Goal: Transaction & Acquisition: Purchase product/service

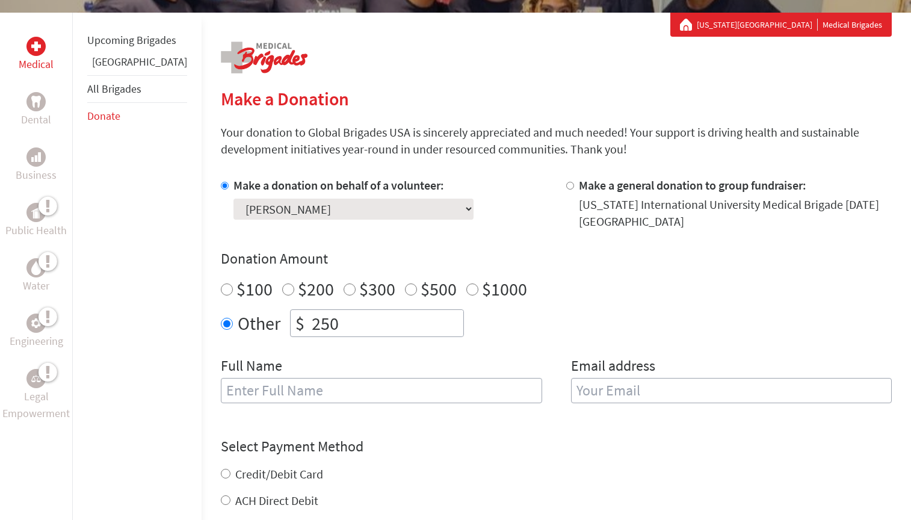
scroll to position [212, 0]
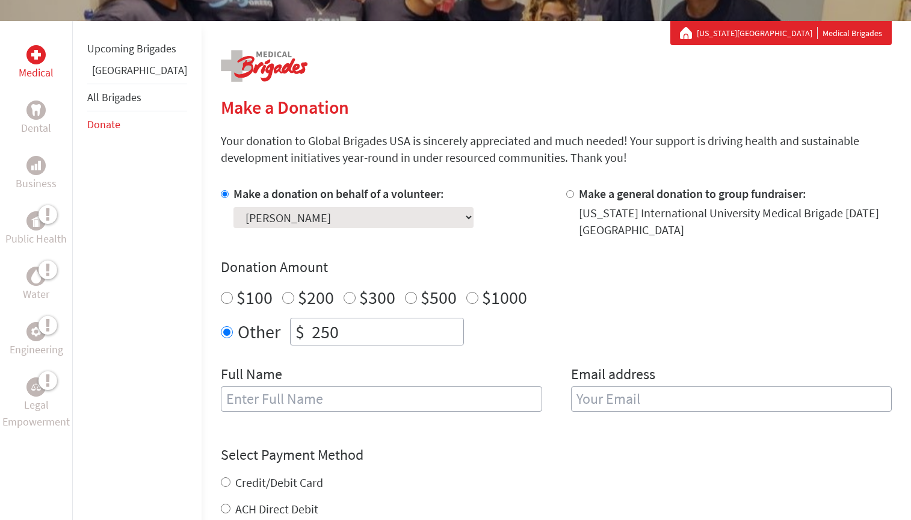
scroll to position [207, 0]
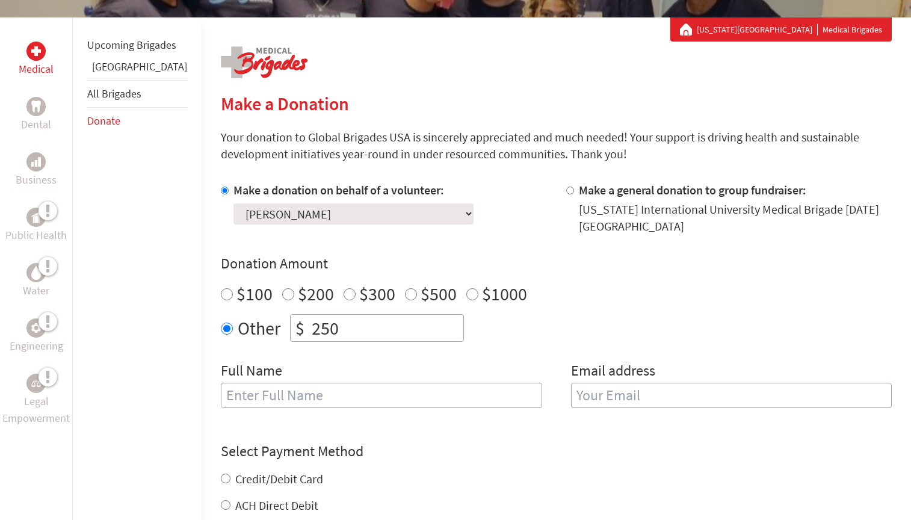
click at [254, 392] on input "text" at bounding box center [381, 395] width 321 height 25
type input "[PERSON_NAME]"
click at [579, 402] on input "email" at bounding box center [731, 395] width 321 height 25
type input "[EMAIL_ADDRESS][DOMAIN_NAME]"
click at [576, 457] on div "Select Payment Method NOTE: American Express is not accepted. Please proceed no…" at bounding box center [556, 477] width 671 height 72
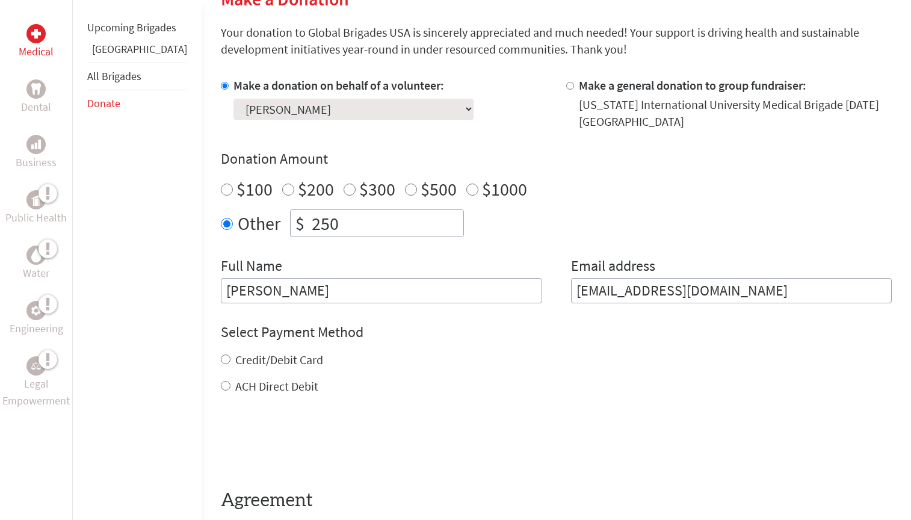
scroll to position [348, 0]
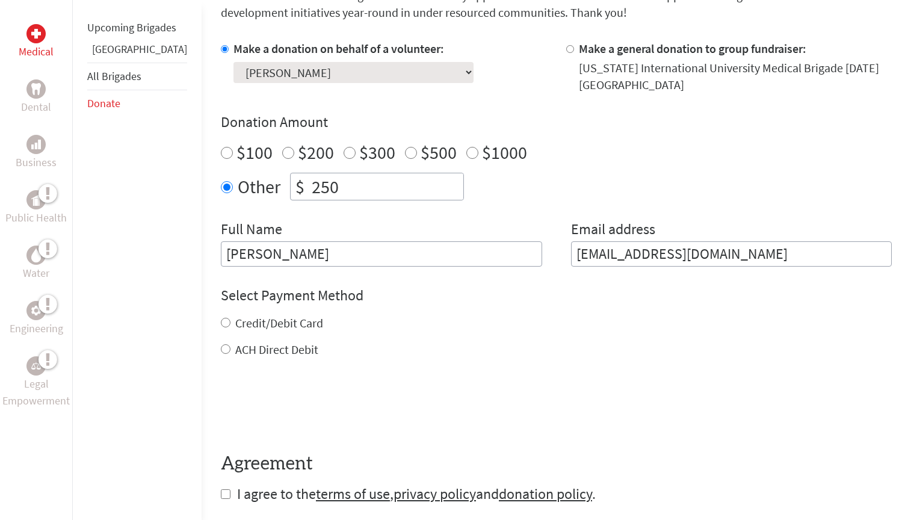
click at [278, 330] on label "Credit/Debit Card" at bounding box center [279, 322] width 88 height 15
click at [230, 327] on input "Credit/Debit Card" at bounding box center [226, 323] width 10 height 10
radio input "true"
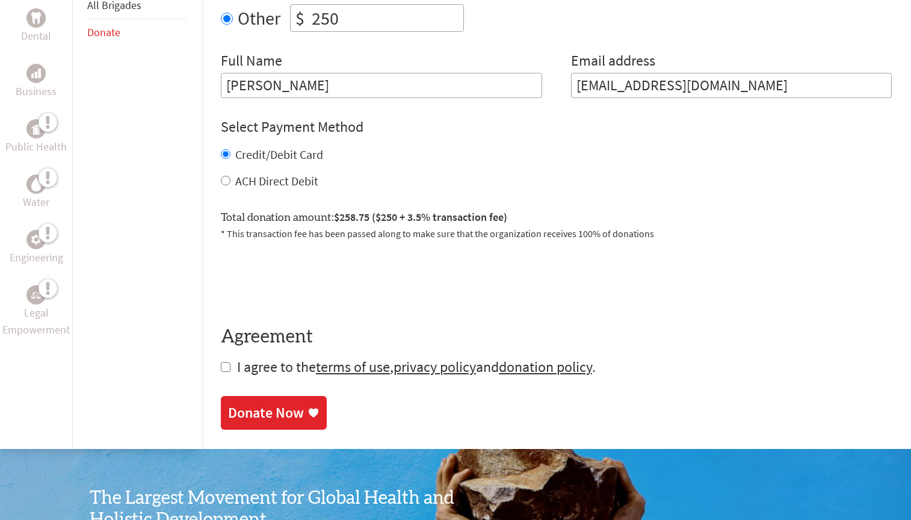
scroll to position [523, 0]
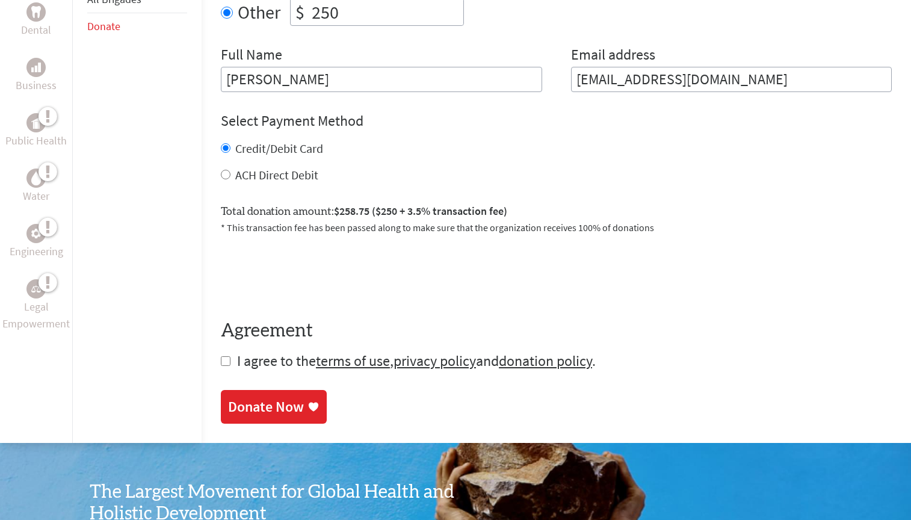
click at [237, 364] on span "I agree to the terms of use , privacy policy and donation policy ." at bounding box center [416, 360] width 358 height 19
click at [221, 361] on input "checkbox" at bounding box center [226, 361] width 10 height 10
checkbox input "true"
